Goal: Information Seeking & Learning: Learn about a topic

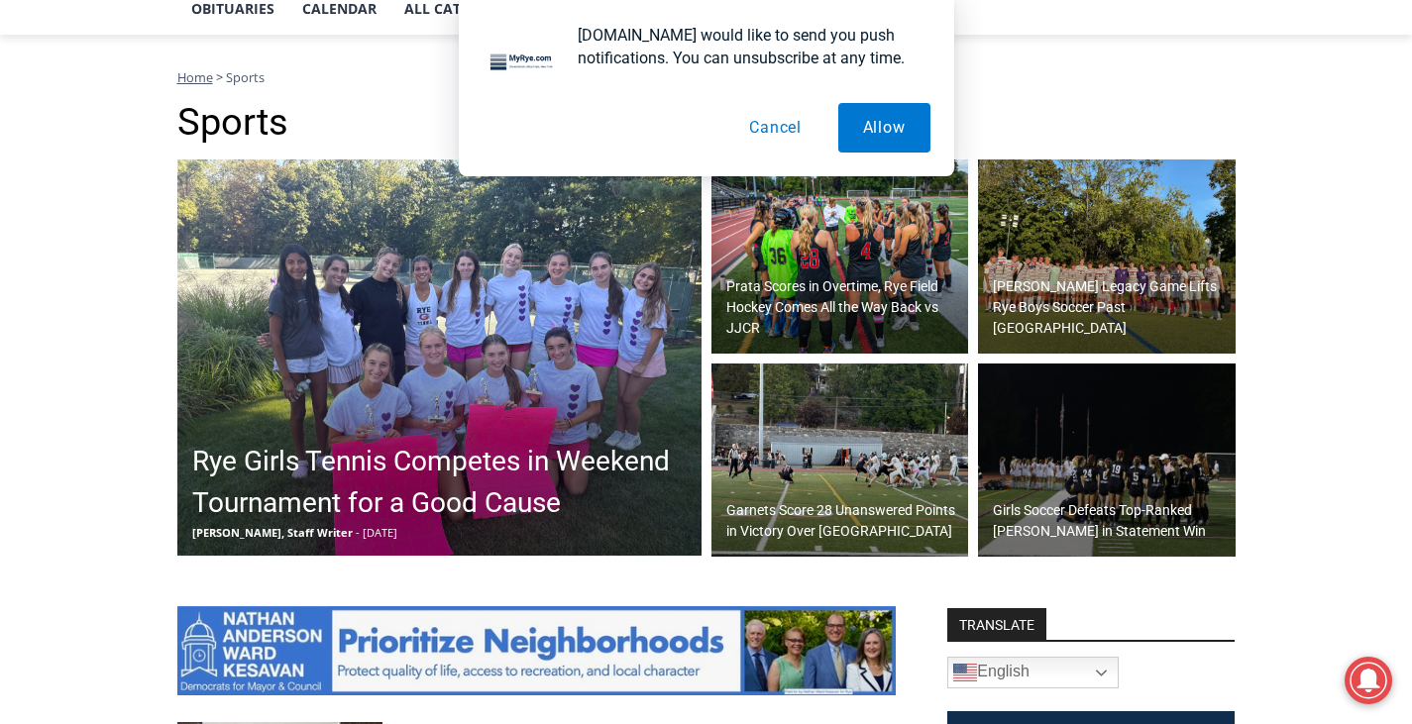
scroll to position [496, 0]
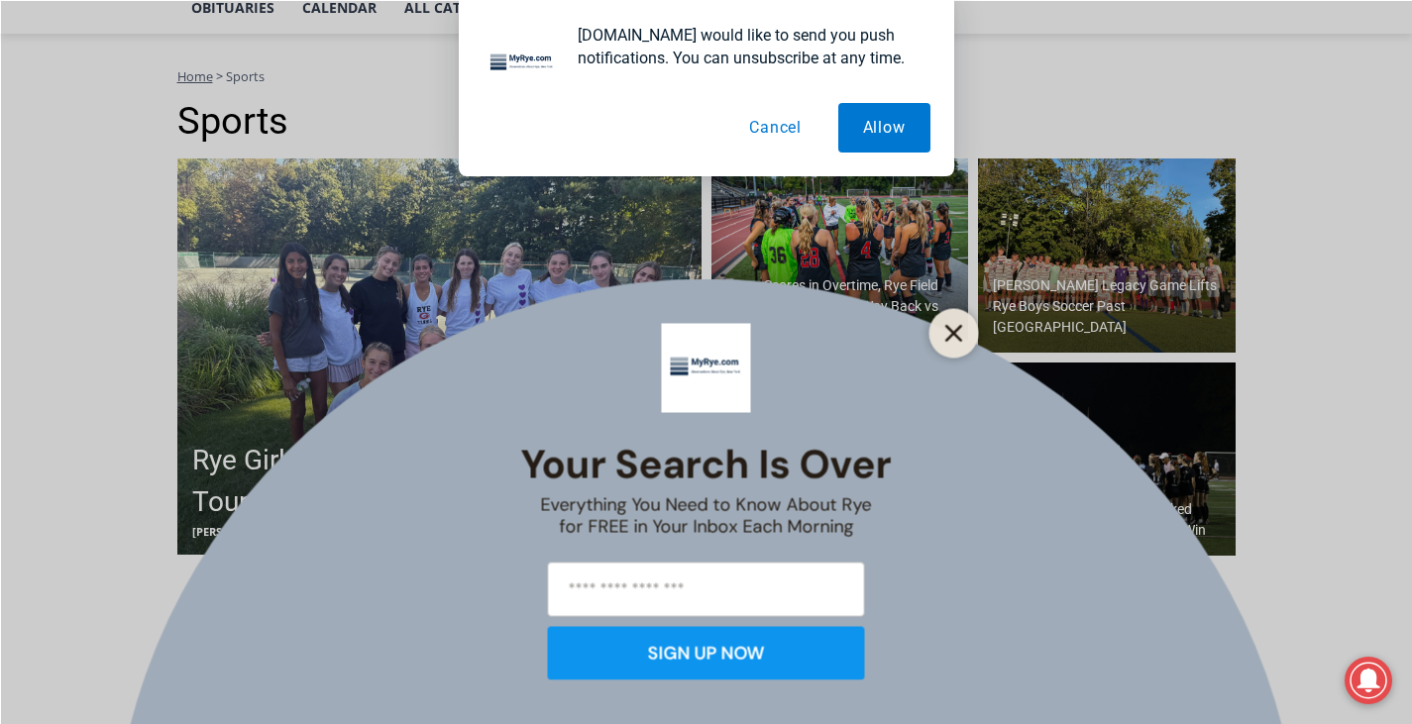
click at [967, 338] on button "Close" at bounding box center [955, 333] width 28 height 28
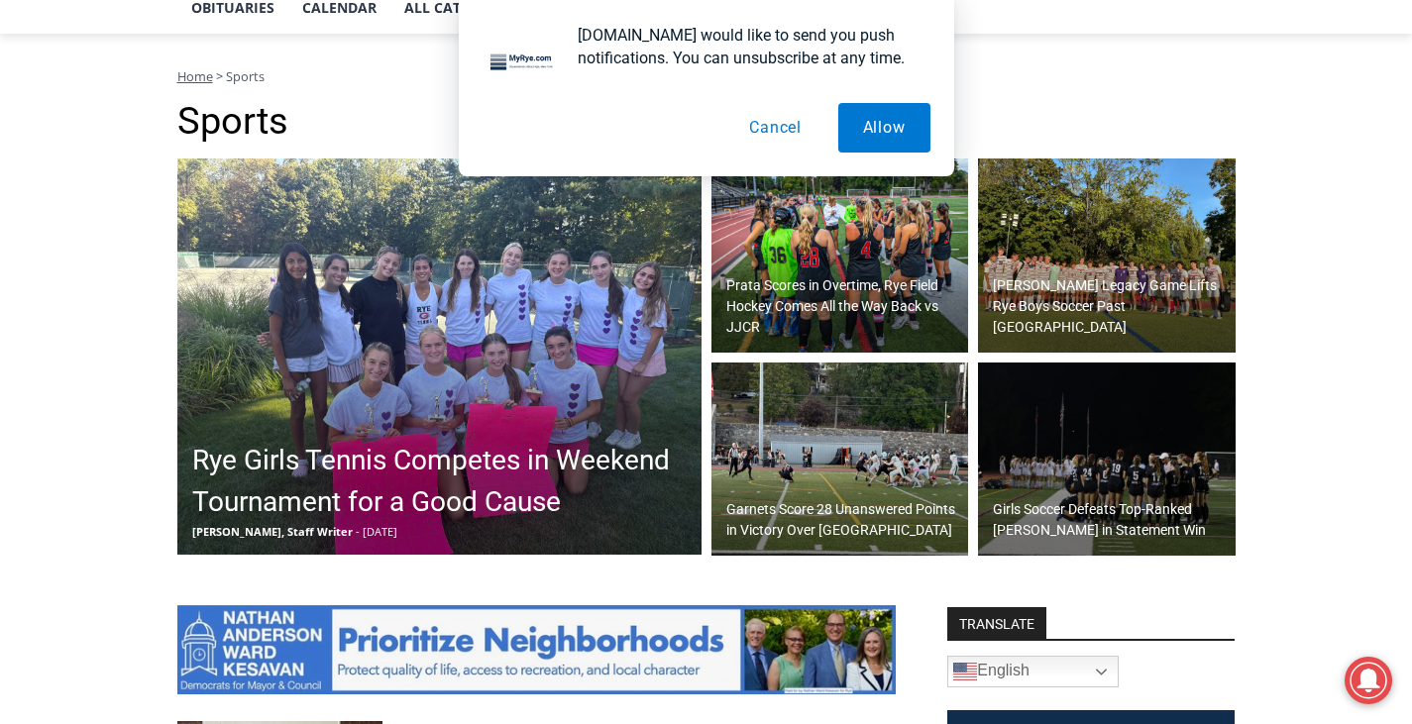
click at [800, 127] on button "Cancel" at bounding box center [775, 128] width 102 height 50
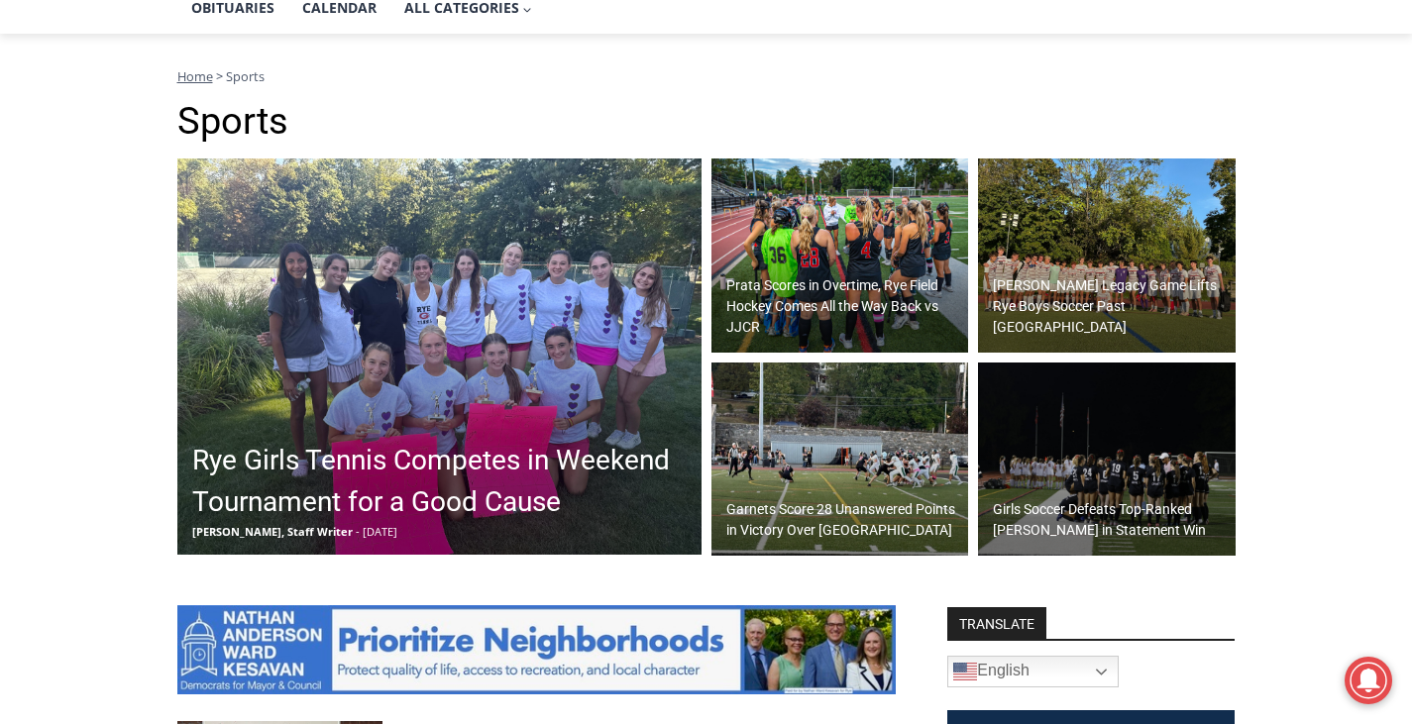
click at [1097, 469] on img at bounding box center [1107, 460] width 258 height 194
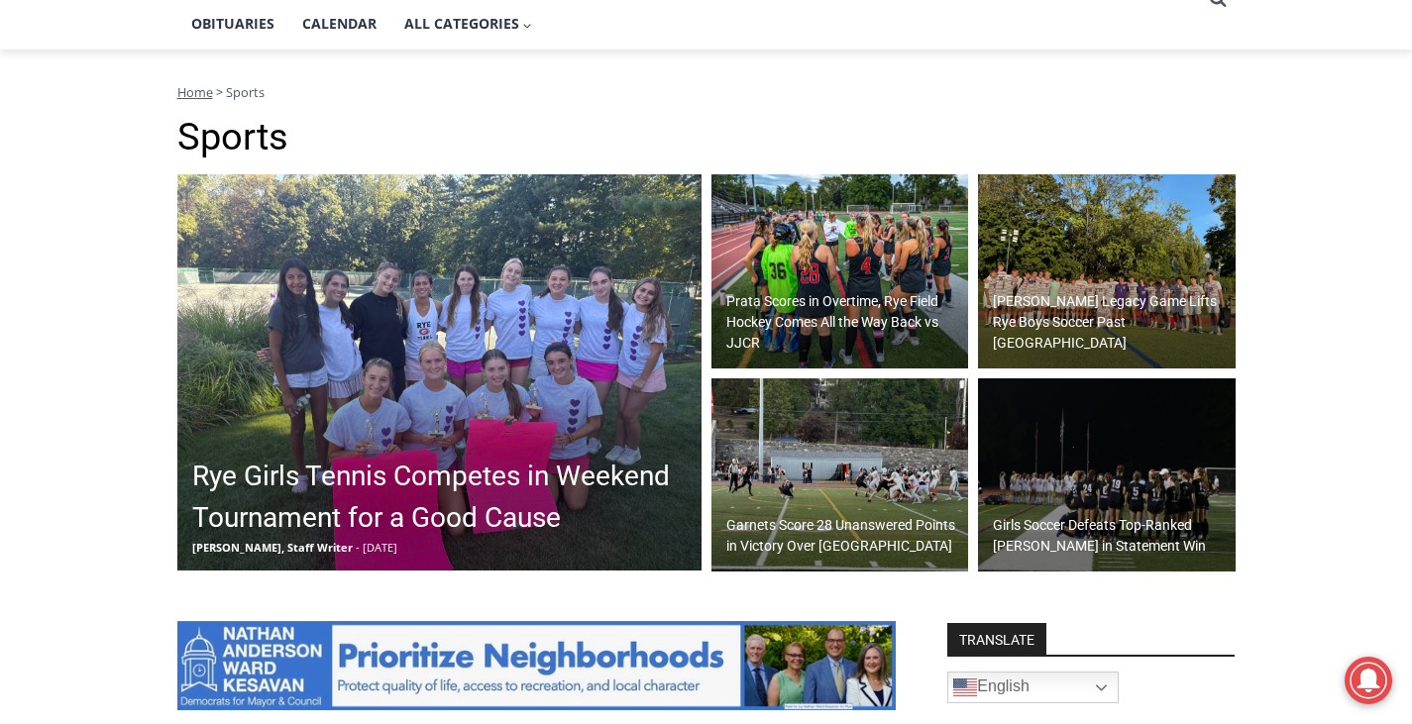
click at [1113, 278] on img at bounding box center [1107, 271] width 258 height 194
